Goal: Connect with others: Connect with other users

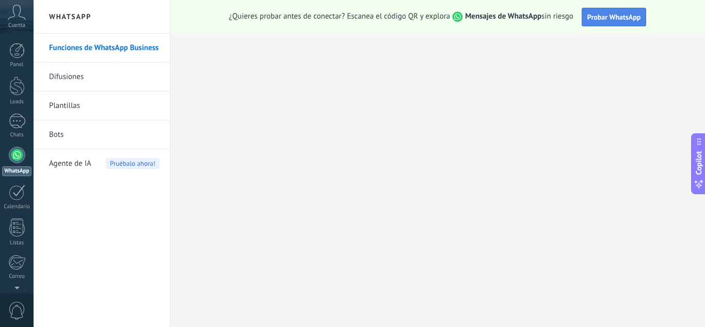
click at [610, 16] on span "Probar WhatsApp" at bounding box center [614, 16] width 54 height 9
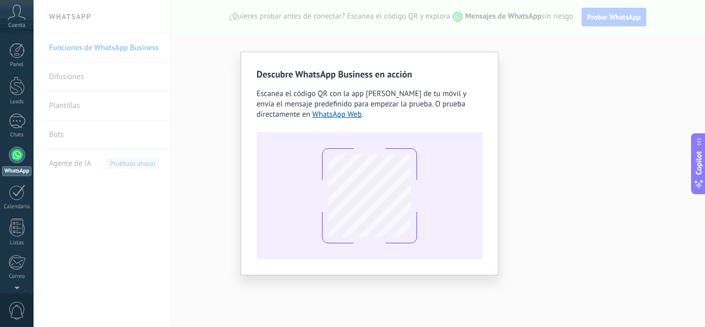
click at [578, 71] on div "Descubre WhatsApp Business en acción Escanea el código QR con la app [PERSON_NA…" at bounding box center [369, 163] width 671 height 327
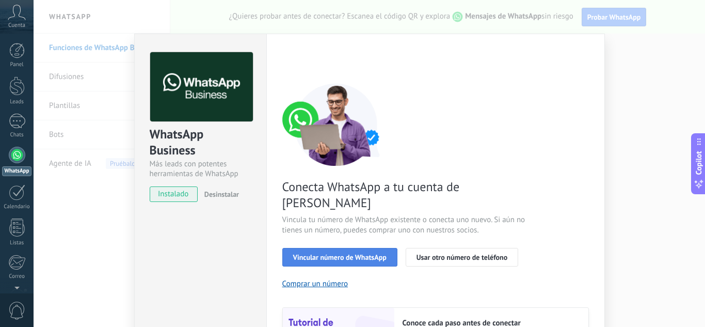
click at [343, 253] on span "Vincular número de WhatsApp" at bounding box center [339, 256] width 93 height 7
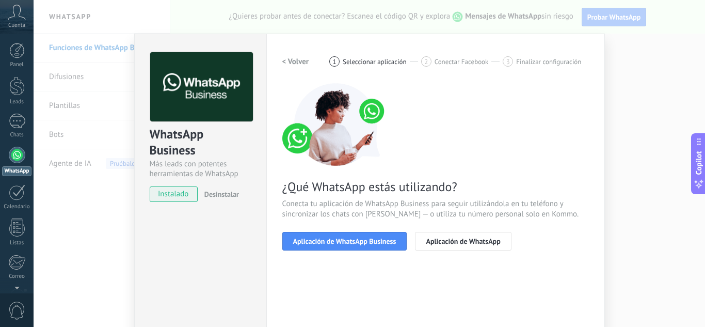
click at [343, 240] on span "Aplicación de WhatsApp Business" at bounding box center [344, 240] width 103 height 7
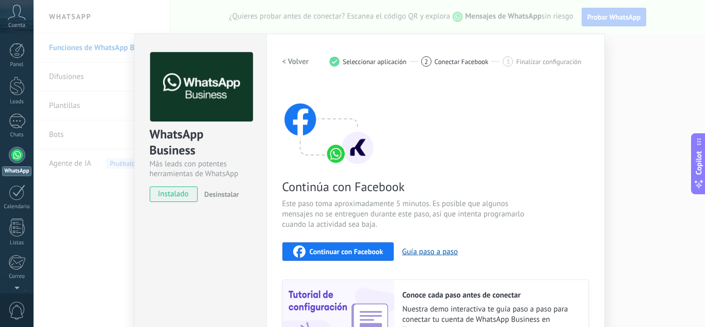
click at [343, 252] on span "Continuar con Facebook" at bounding box center [347, 251] width 74 height 7
